Goal: Navigation & Orientation: Find specific page/section

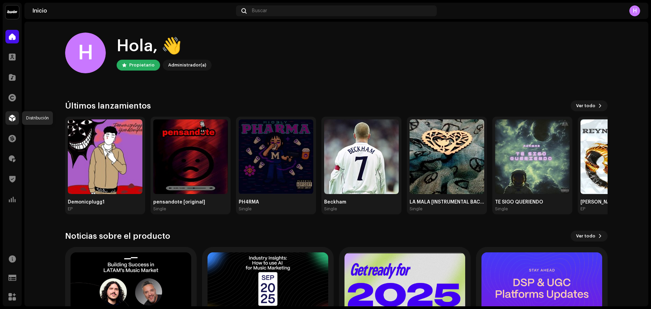
click at [10, 118] on span at bounding box center [12, 117] width 7 height 5
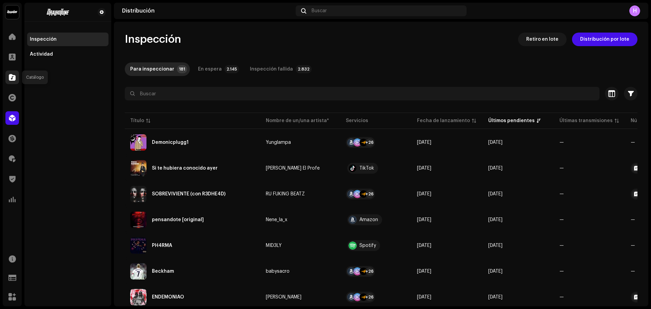
click at [9, 79] on span at bounding box center [12, 77] width 7 height 5
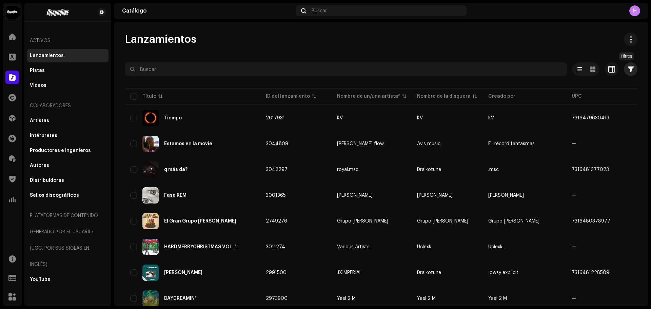
click at [627, 75] on button "button" at bounding box center [631, 69] width 14 height 14
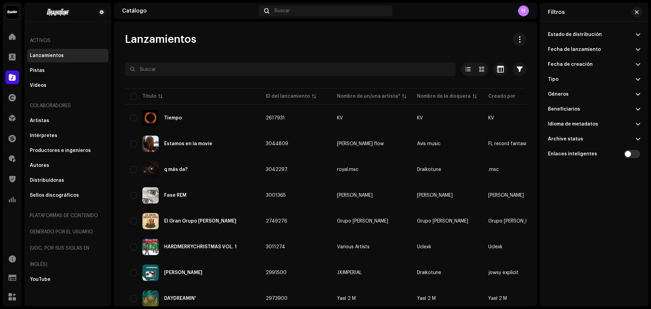
click at [584, 33] on div "Estado de distribución" at bounding box center [575, 34] width 54 height 5
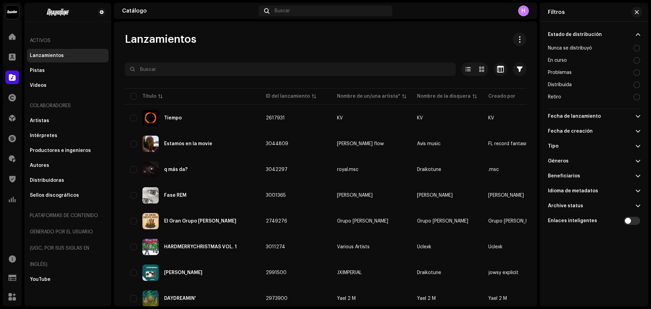
click at [636, 48] on div at bounding box center [636, 48] width 7 height 7
radio input "true"
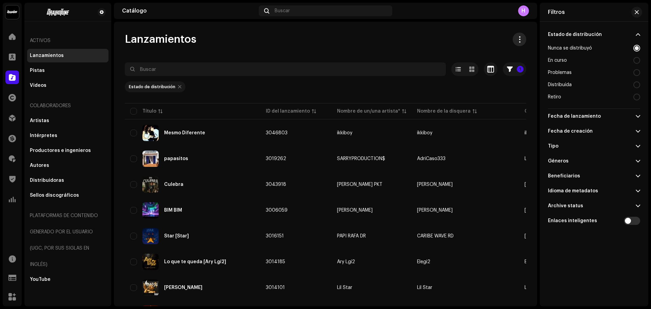
click at [518, 42] on span at bounding box center [519, 39] width 6 height 5
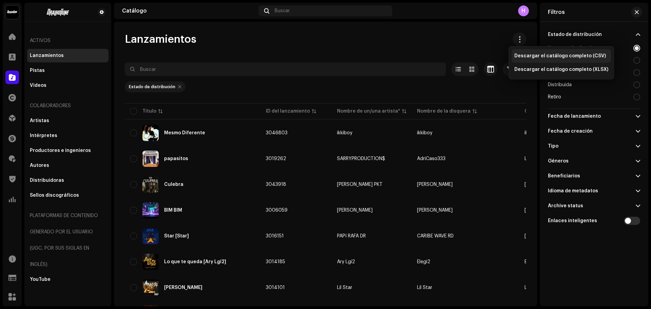
click at [529, 58] on span "Descargar el catálogo completo (CSV)" at bounding box center [560, 55] width 92 height 5
click at [441, 40] on div "Lanzamientos" at bounding box center [325, 40] width 401 height 14
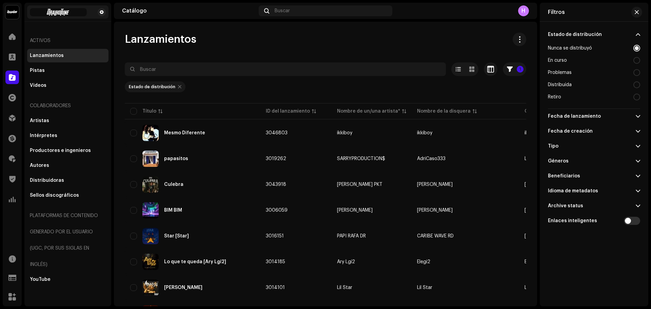
click at [101, 16] on div at bounding box center [67, 11] width 81 height 13
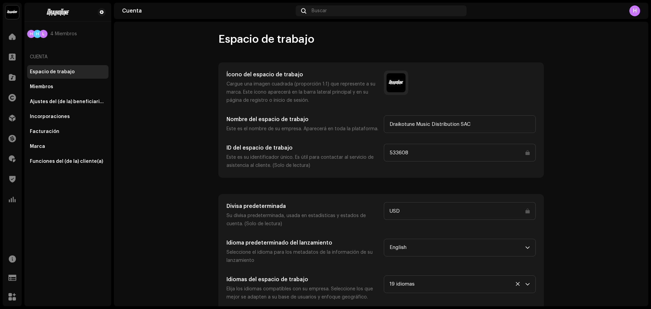
scroll to position [3, 0]
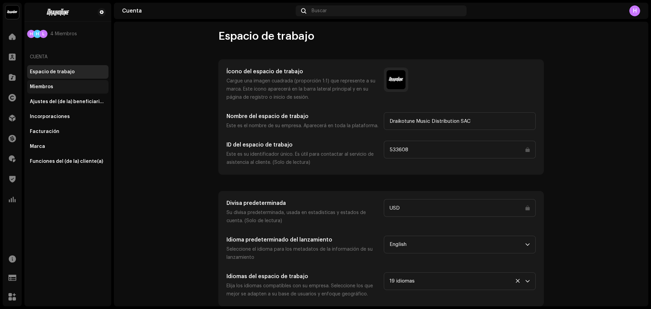
click at [46, 89] on div "Miembros" at bounding box center [41, 86] width 23 height 5
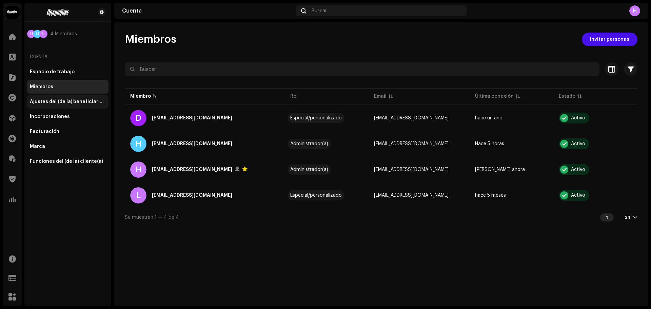
click at [59, 101] on div "Ajustes del (de la) beneficiario(a)" at bounding box center [68, 101] width 76 height 5
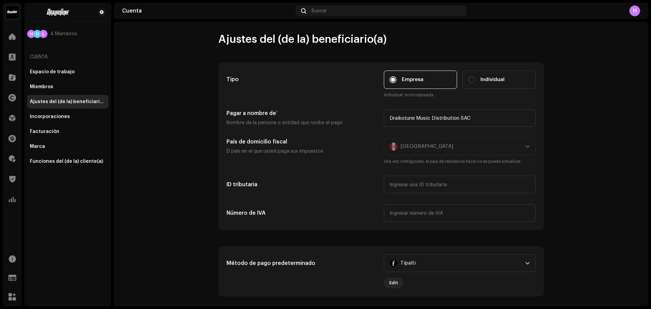
click at [448, 143] on div "Peru Una vez configurado, el país de residencia fiscal no se puede actualizar." at bounding box center [460, 151] width 152 height 27
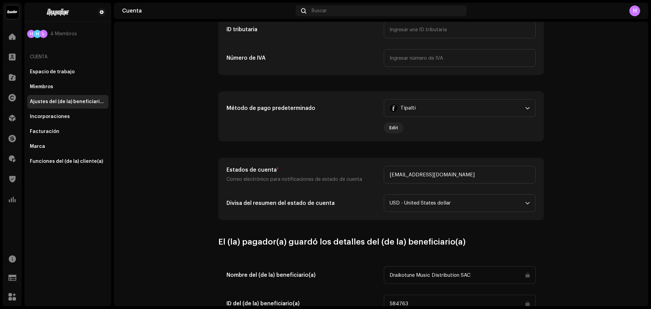
scroll to position [271, 0]
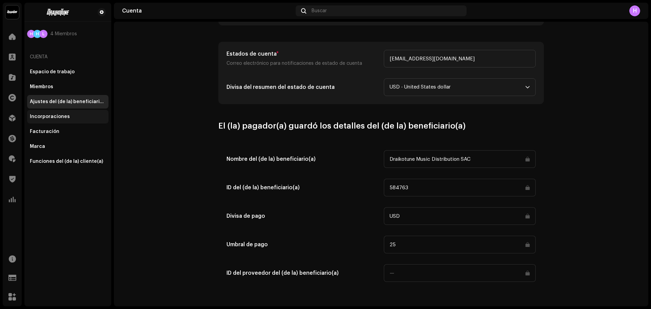
click at [52, 117] on div "Incorporaciones" at bounding box center [50, 116] width 40 height 5
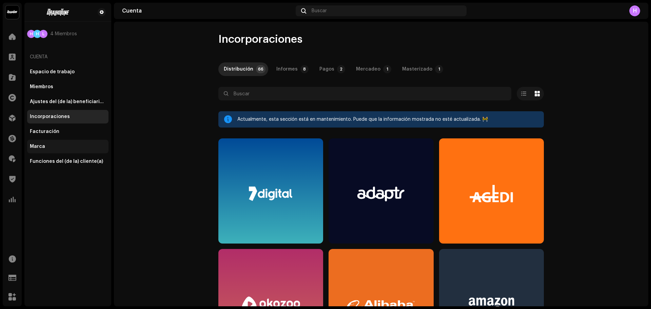
click at [46, 148] on div "Marca" at bounding box center [68, 146] width 76 height 5
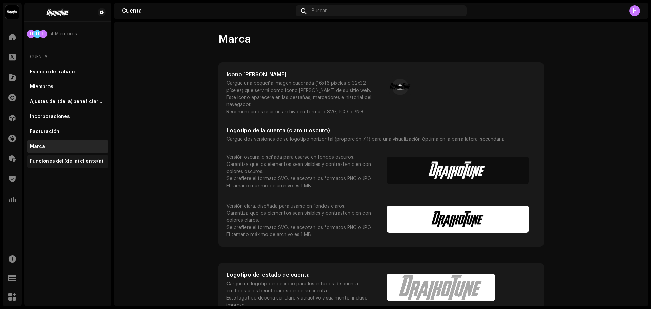
click at [55, 165] on div "Funciones del (de la) cliente(a)" at bounding box center [67, 162] width 81 height 14
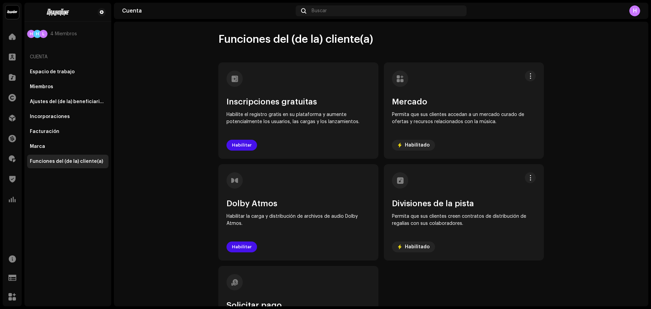
click at [55, 165] on div "Funciones del (de la) cliente(a)" at bounding box center [67, 162] width 81 height 14
click at [13, 78] on span at bounding box center [12, 77] width 7 height 5
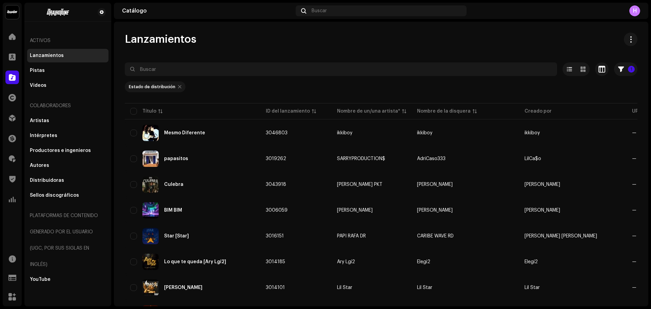
click at [13, 78] on span at bounding box center [12, 77] width 7 height 5
click at [10, 95] on span at bounding box center [11, 97] width 7 height 5
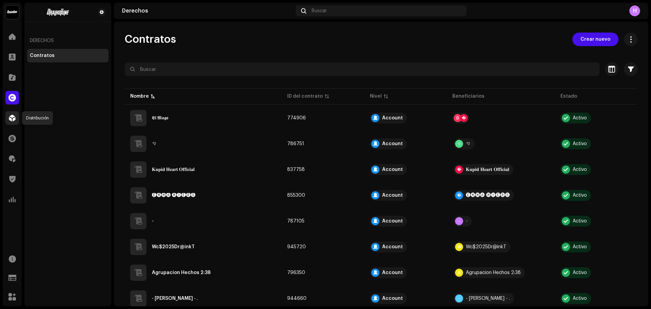
click at [14, 117] on span at bounding box center [12, 117] width 7 height 5
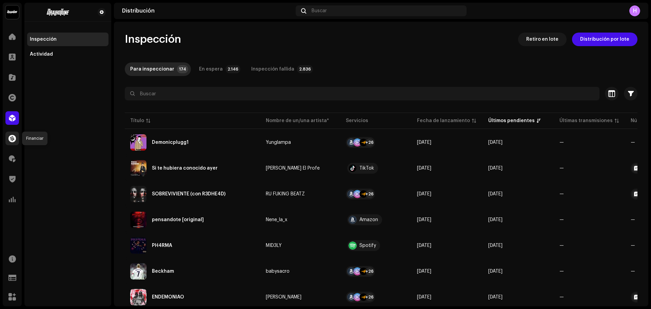
click at [14, 136] on span at bounding box center [11, 138] width 7 height 5
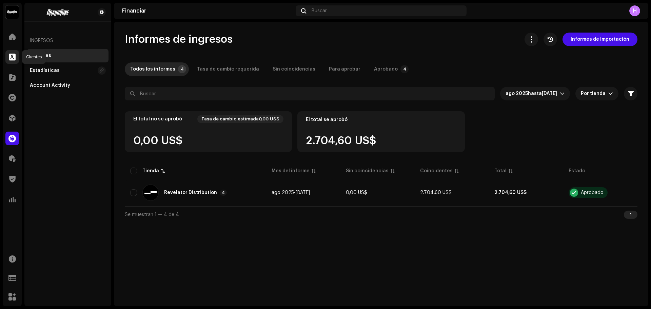
click at [12, 57] on span at bounding box center [12, 56] width 7 height 5
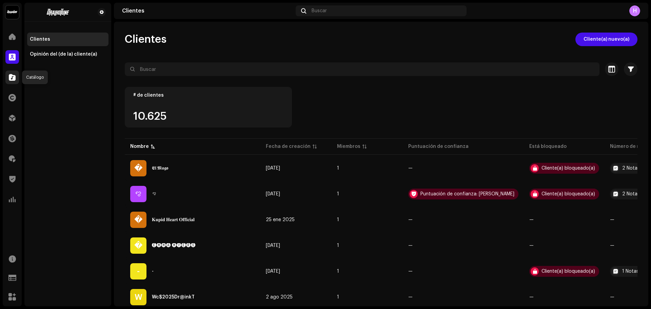
click at [12, 80] on span at bounding box center [12, 77] width 7 height 5
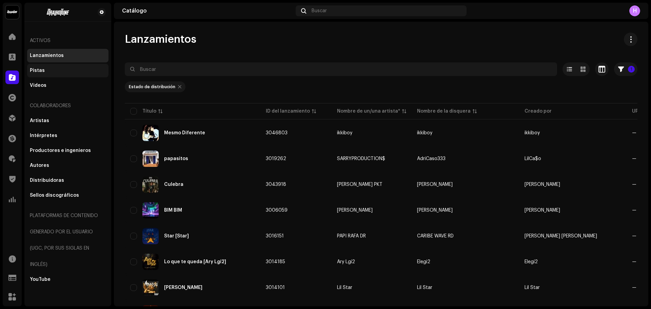
click at [45, 73] on div "Pistas" at bounding box center [68, 70] width 76 height 5
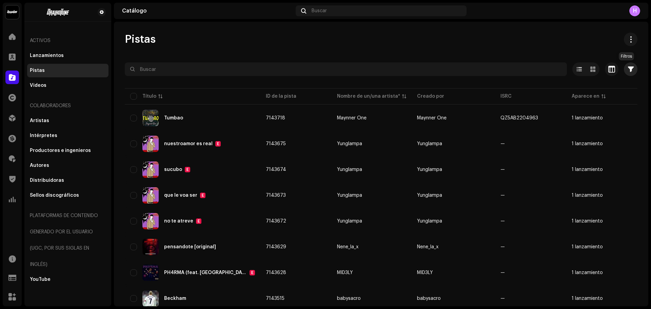
click at [629, 67] on span "button" at bounding box center [631, 68] width 6 height 5
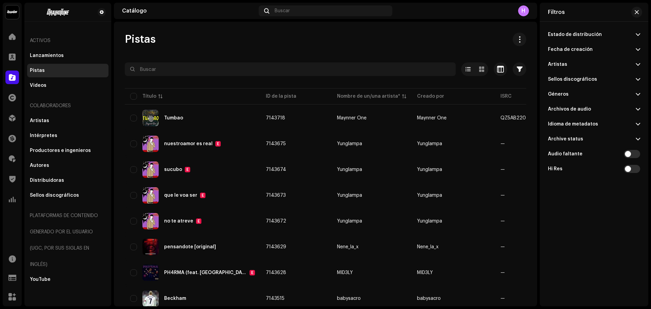
click at [639, 32] on span at bounding box center [638, 34] width 4 height 5
click at [637, 59] on div at bounding box center [636, 60] width 7 height 7
radio input "true"
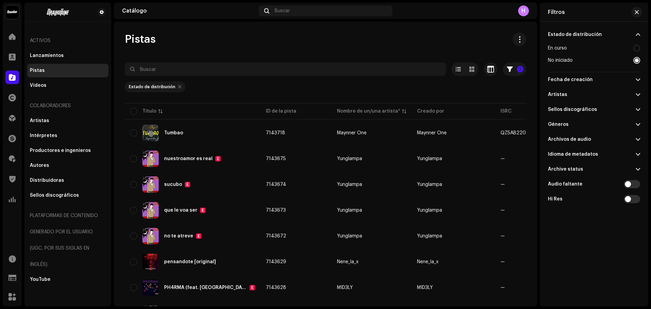
click at [610, 172] on p-accordion-header "Archive status" at bounding box center [594, 169] width 92 height 15
click at [516, 42] on span at bounding box center [519, 39] width 6 height 5
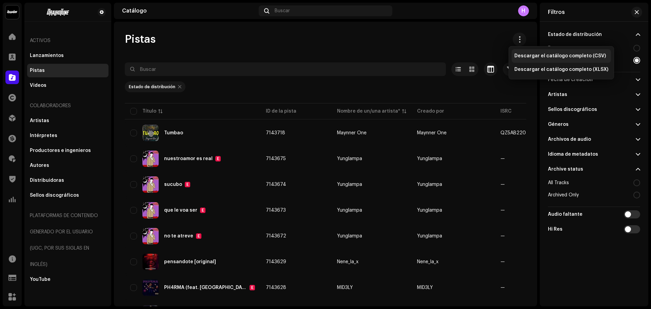
click at [528, 61] on div "Descargar el catálogo completo (CSV)" at bounding box center [561, 56] width 99 height 14
click at [435, 22] on div "Pistas 1 Seleccionado 0 Opciones Filtros Estado de distribución En curso No ini…" at bounding box center [325, 164] width 423 height 285
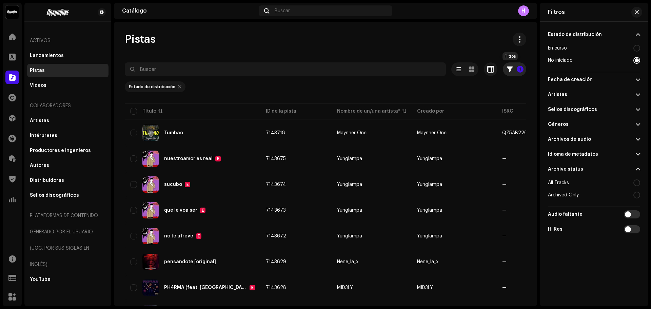
click at [510, 69] on button "1" at bounding box center [514, 69] width 23 height 14
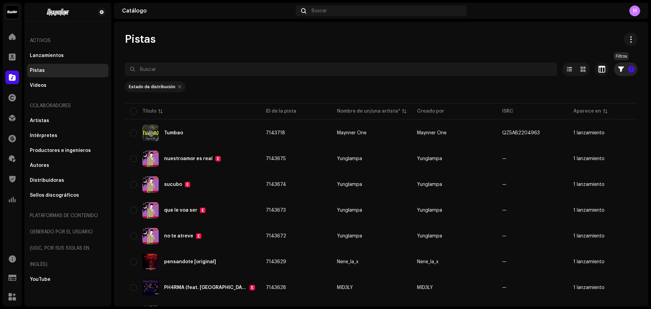
click at [622, 63] on button "1" at bounding box center [625, 69] width 23 height 14
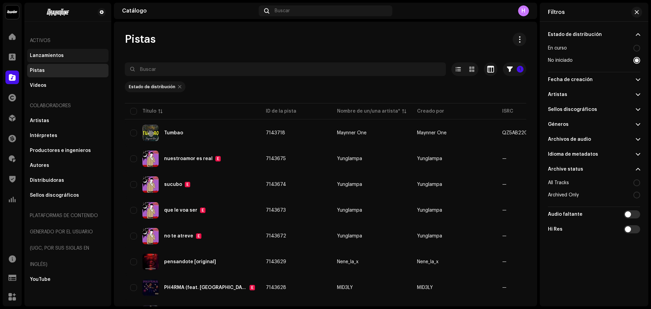
click at [59, 55] on div "Lanzamientos" at bounding box center [47, 55] width 34 height 5
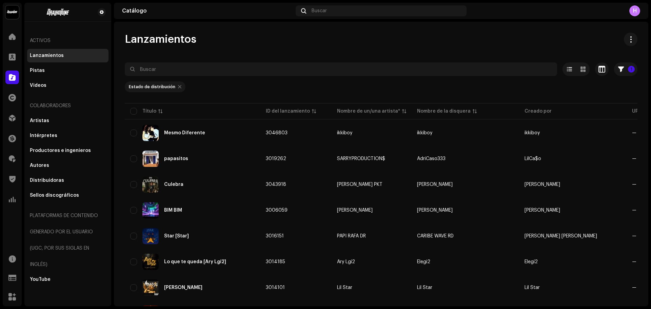
click at [620, 76] on re-m-filter-chips "Estado de distribución" at bounding box center [381, 89] width 513 height 26
click at [622, 63] on button "1" at bounding box center [625, 69] width 23 height 14
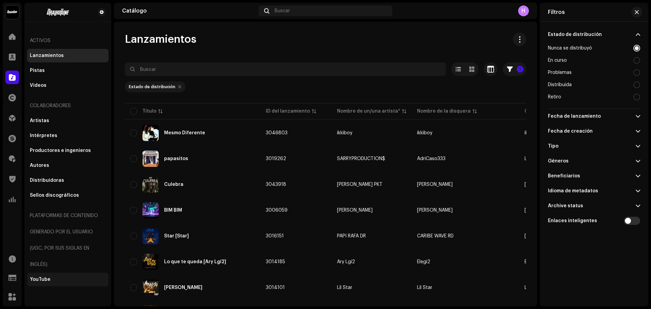
click at [33, 280] on div "YouTube" at bounding box center [40, 279] width 21 height 5
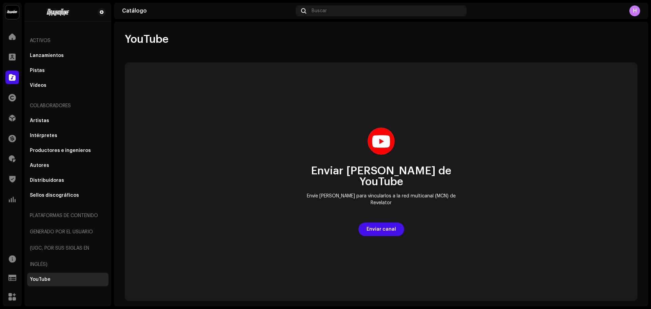
click at [44, 251] on div "Plataformas de contenido generado por el usuario (UGC, por sus siglas en inglés)" at bounding box center [67, 240] width 81 height 65
click at [44, 235] on div "Plataformas de contenido generado por el usuario (UGC, por sus siglas en inglés)" at bounding box center [67, 240] width 81 height 65
click at [55, 201] on div "Sellos discográficos" at bounding box center [67, 196] width 81 height 14
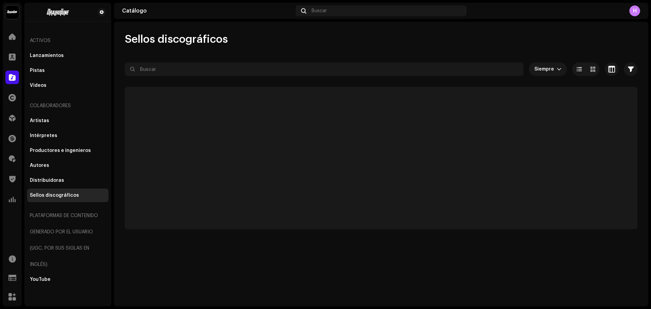
click at [50, 188] on div "Artistas Intérpretes Productores e ingenieros Autores Distribuidoras Sellos dis…" at bounding box center [67, 158] width 81 height 88
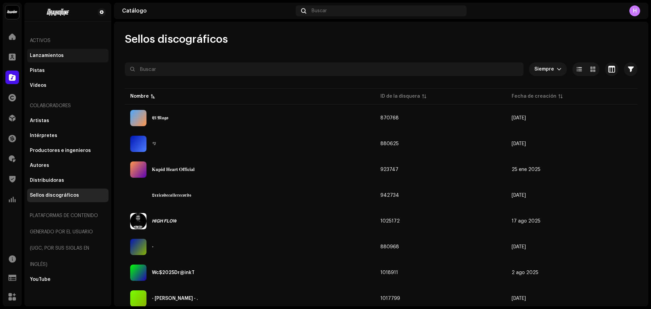
click at [46, 56] on div "Lanzamientos" at bounding box center [47, 55] width 34 height 5
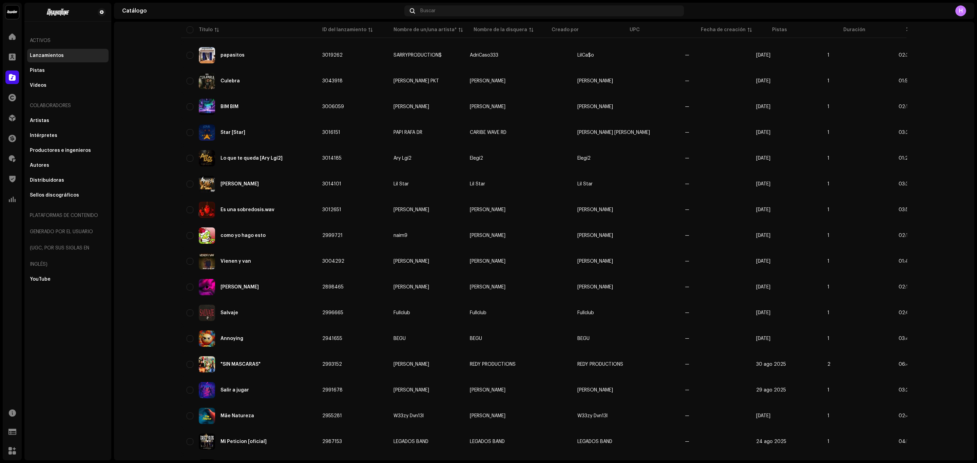
scroll to position [105, 0]
drag, startPoint x: 651, startPoint y: 1, endPoint x: 153, endPoint y: 182, distance: 530.0
click at [153, 182] on catalog-releases-list "Lanzamientos 1 Seleccionado 0 Opciones Filtros Estado de distribución Nunca se …" at bounding box center [544, 289] width 860 height 725
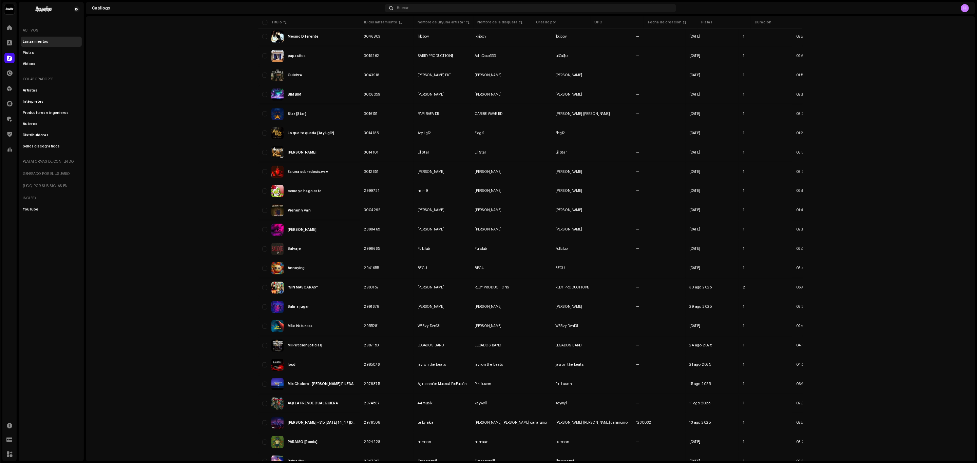
scroll to position [87, 0]
drag, startPoint x: 962, startPoint y: 2, endPoint x: 237, endPoint y: 315, distance: 789.4
click at [237, 309] on catalog-releases-list "Lanzamientos 1 Seleccionado 0 Opciones Filtros Estado de distribución Nunca se …" at bounding box center [707, 308] width 1186 height 725
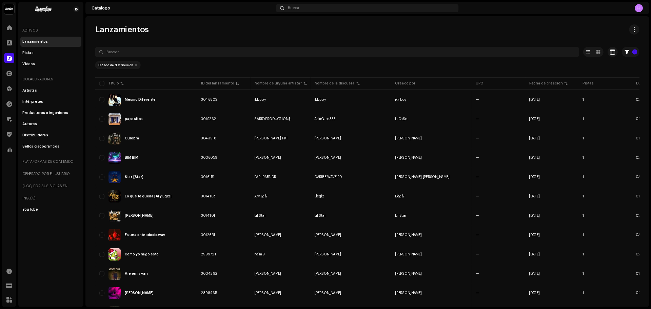
scroll to position [0, 0]
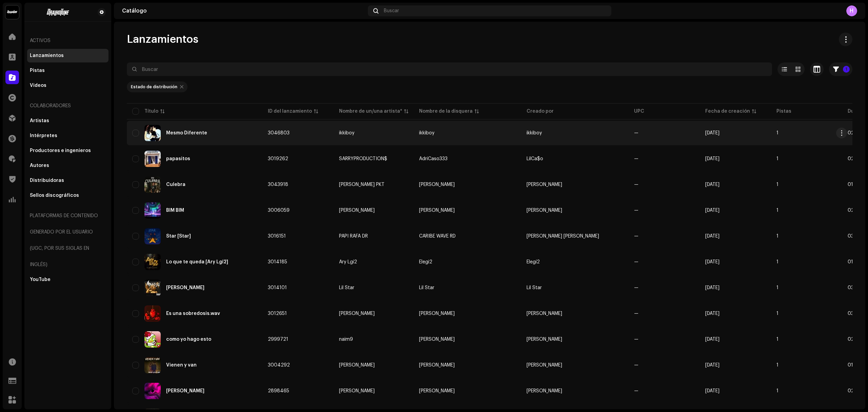
drag, startPoint x: 1185, startPoint y: 2, endPoint x: 295, endPoint y: 133, distance: 899.4
click at [295, 133] on tr "Mesmo Diferente 3046803 ikkiboy ikkiboy ikkiboy — [DATE] 1 02:22" at bounding box center [520, 133] width 787 height 24
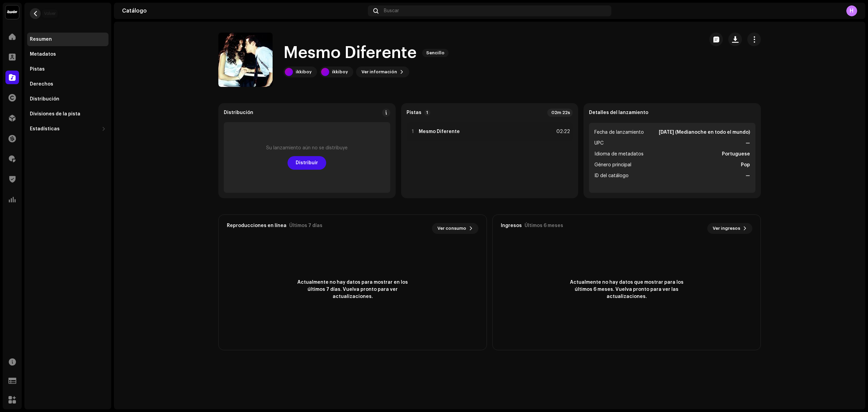
click at [35, 17] on button "button" at bounding box center [35, 13] width 11 height 11
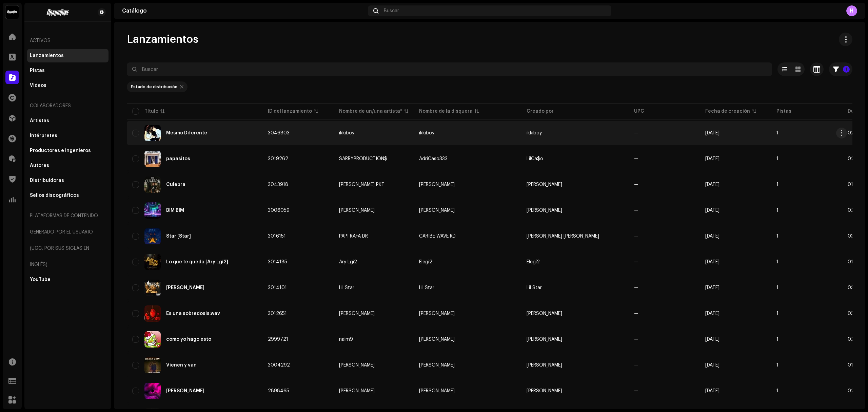
copy span "3046803"
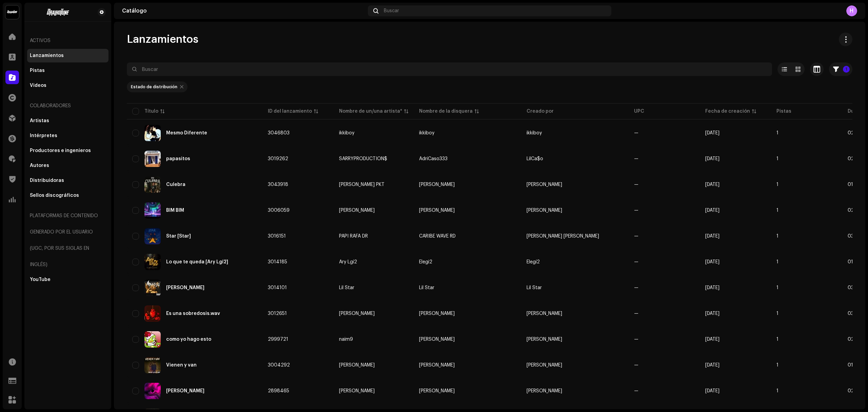
drag, startPoint x: 307, startPoint y: 133, endPoint x: 377, endPoint y: 61, distance: 100.7
click at [377, 61] on div "Lanzamientos 1 Seleccionado 0 Opciones Filtros Estado de distribución Nunca se …" at bounding box center [489, 394] width 747 height 723
click at [376, 59] on div "Lanzamientos 1 Seleccionado 0 Opciones Filtros Estado de distribución Nunca se …" at bounding box center [489, 394] width 747 height 723
